Goal: Navigation & Orientation: Find specific page/section

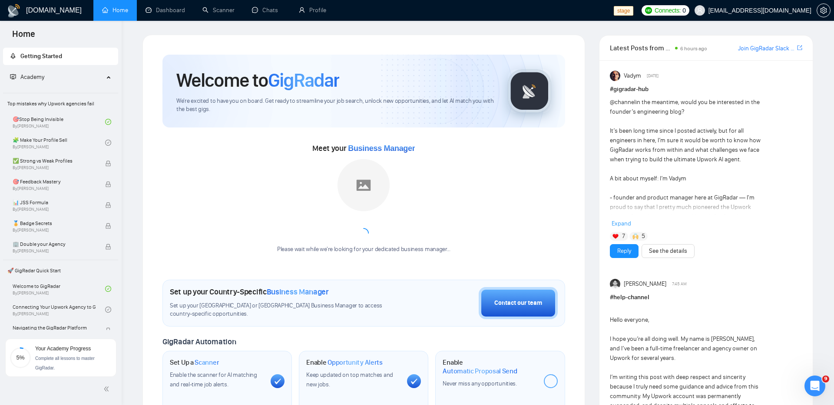
click at [607, 125] on div "Vadym Sep 27, 2025 # gigradar-hub @channel in the meantime, would you be intere…" at bounding box center [705, 264] width 213 height 408
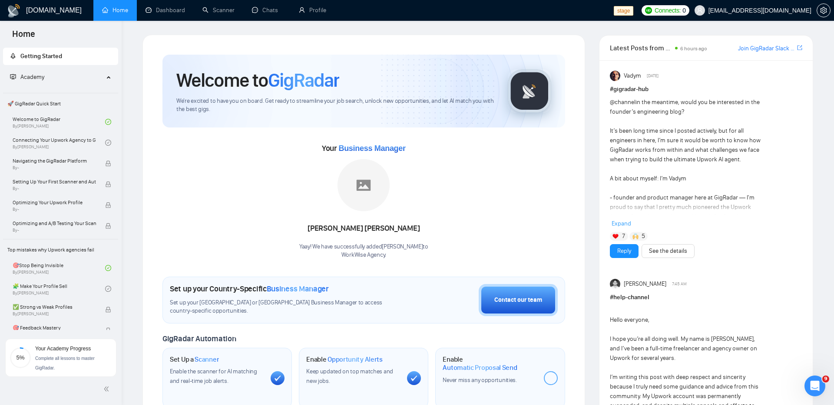
click at [497, 181] on div "Your Business Manager Naswati Naswati Yaay! We have successfully added Naswati …" at bounding box center [363, 201] width 402 height 118
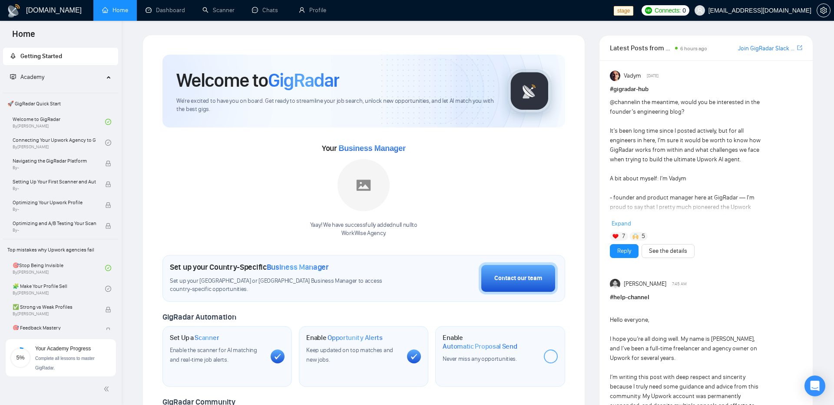
click at [593, 71] on div "Latest Posts from the GigRadar Community 6 hours ago Join GigRadar Slack Commun…" at bounding box center [706, 413] width 228 height 756
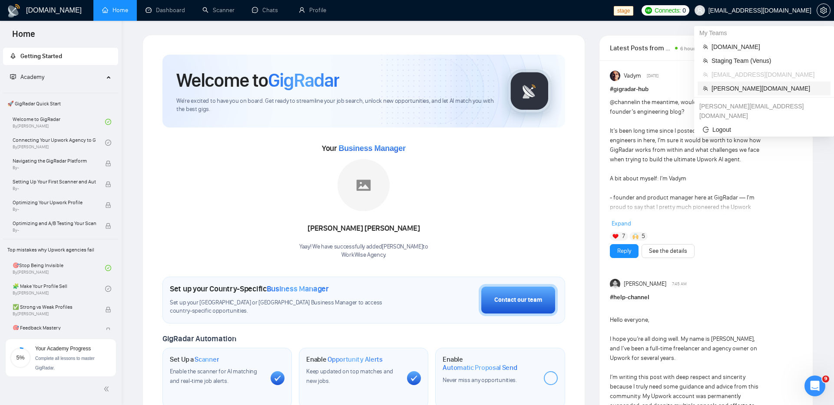
click at [724, 85] on span "Gearheart.io" at bounding box center [768, 89] width 114 height 10
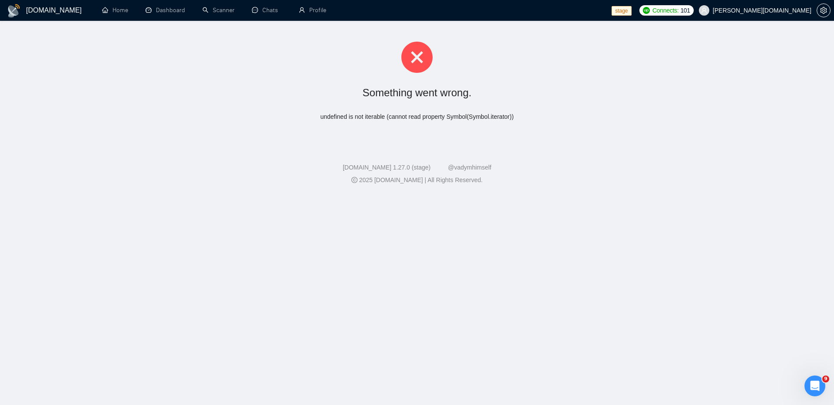
click at [575, 157] on footer "GigRadar.io 1.27.0 (stage) @vadymhimself 2025 GigRadar.io | All Rights Reserved." at bounding box center [417, 168] width 834 height 53
click at [108, 10] on link "Home" at bounding box center [115, 10] width 26 height 7
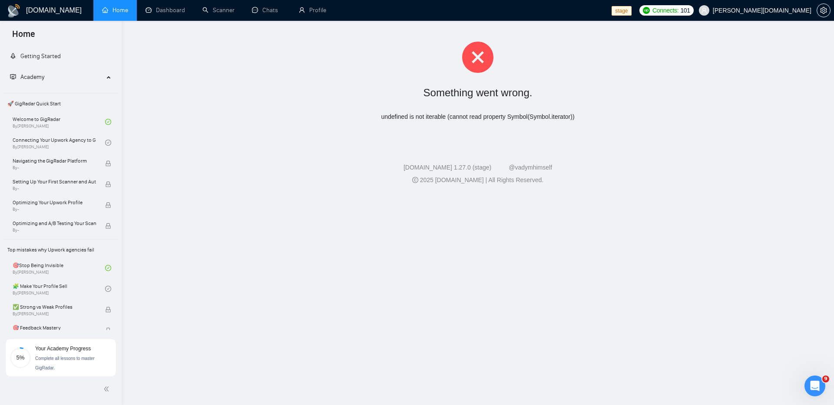
click at [104, 8] on icon "home" at bounding box center [105, 10] width 6 height 6
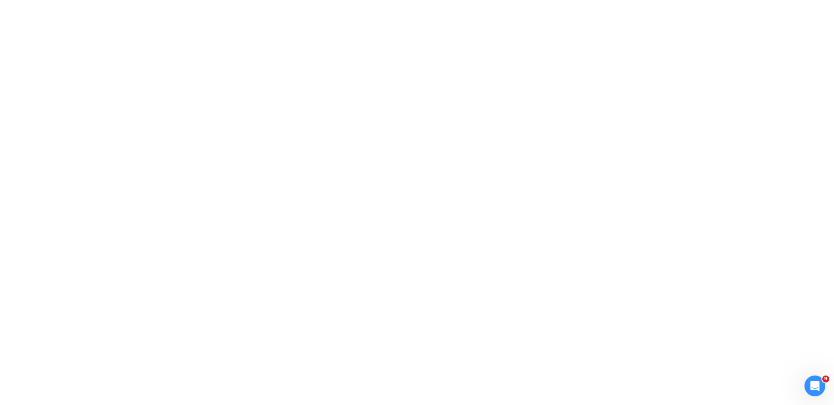
click at [172, 53] on div at bounding box center [417, 202] width 834 height 405
click at [541, 138] on div at bounding box center [417, 202] width 834 height 405
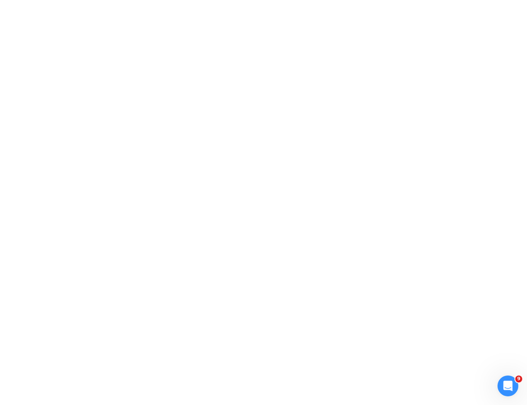
click at [469, 31] on div at bounding box center [263, 202] width 527 height 405
